Goal: Find specific page/section: Find specific page/section

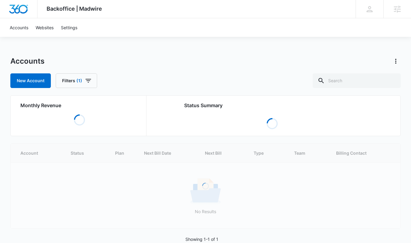
scroll to position [14, 0]
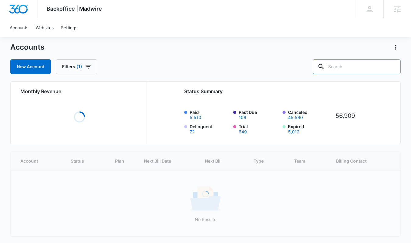
click at [351, 64] on input "text" at bounding box center [357, 66] width 88 height 15
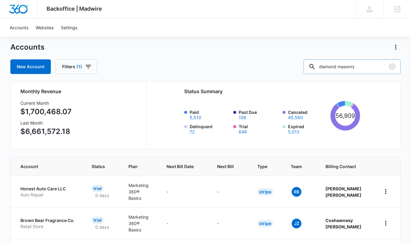
type input "diamond masonry"
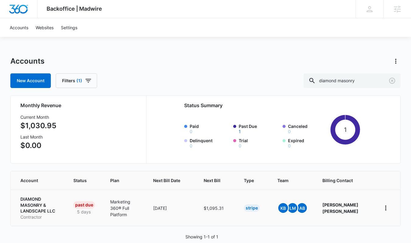
click at [40, 203] on p "DIAMOND MASONRY & LANDSCAPE LLC" at bounding box center [39, 205] width 39 height 18
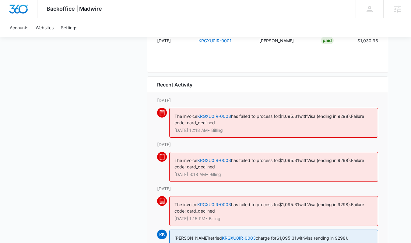
scroll to position [739, 0]
